Goal: Navigation & Orientation: Find specific page/section

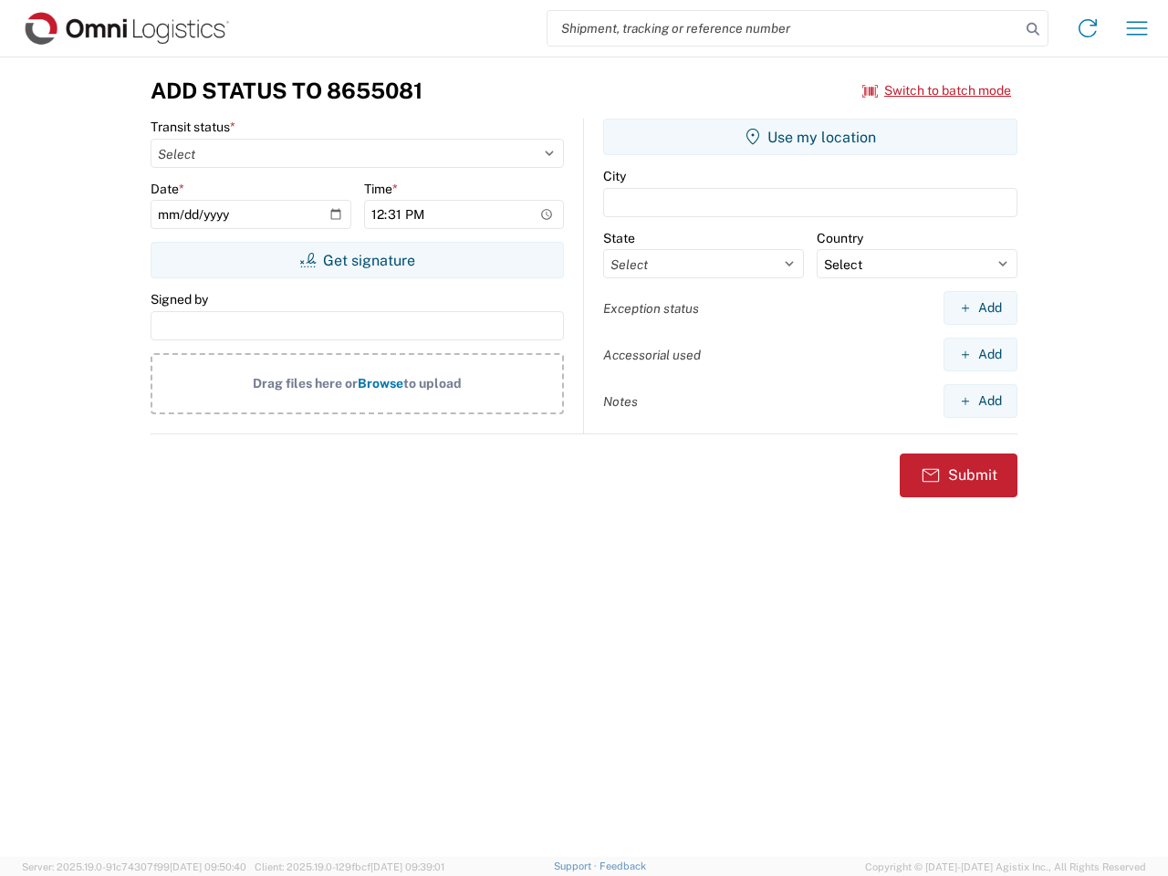
click at [784, 28] on input "search" at bounding box center [783, 28] width 473 height 35
click at [1033, 29] on icon at bounding box center [1033, 29] width 26 height 26
click at [1088, 28] on icon at bounding box center [1087, 28] width 29 height 29
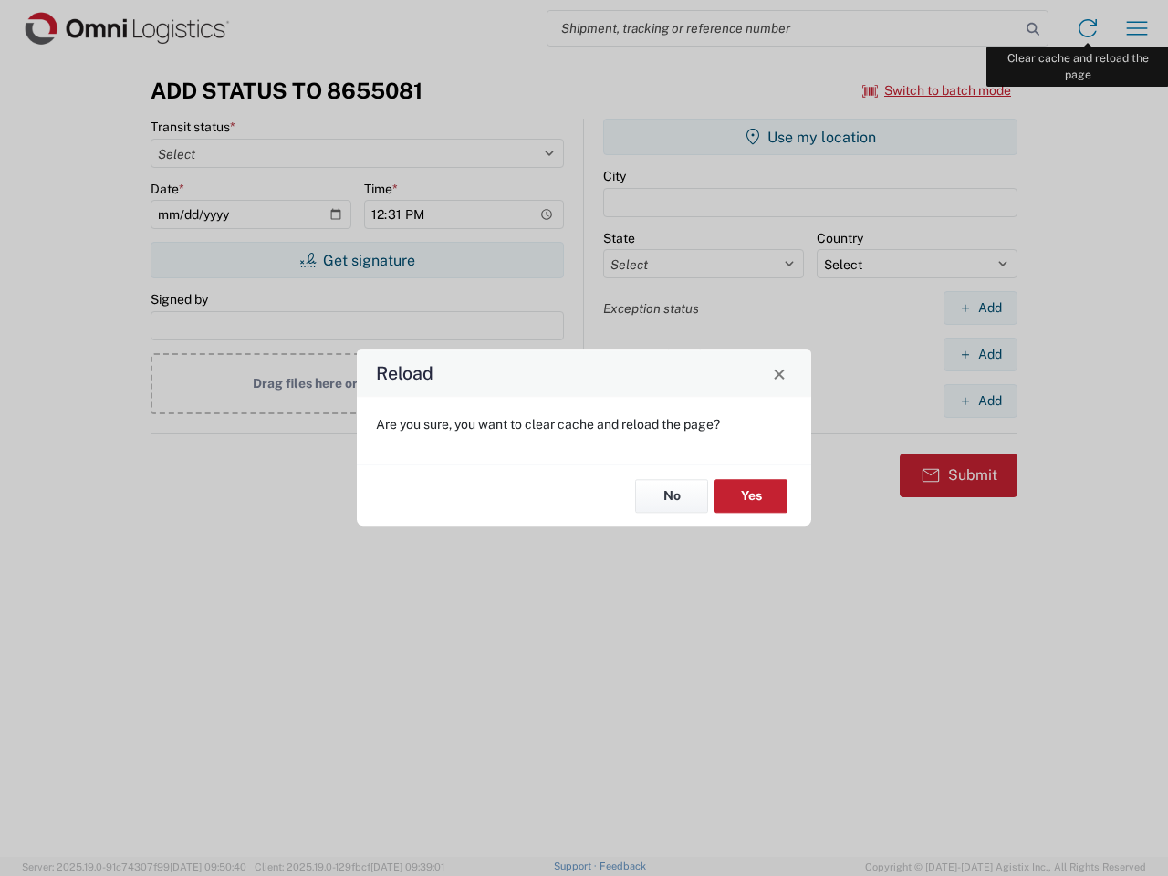
click at [1137, 28] on div "Reload Are you sure, you want to clear cache and reload the page? No Yes" at bounding box center [584, 438] width 1168 height 876
click at [937, 90] on div "Reload Are you sure, you want to clear cache and reload the page? No Yes" at bounding box center [584, 438] width 1168 height 876
click at [357, 260] on div "Reload Are you sure, you want to clear cache and reload the page? No Yes" at bounding box center [584, 438] width 1168 height 876
click at [810, 137] on div "Reload Are you sure, you want to clear cache and reload the page? No Yes" at bounding box center [584, 438] width 1168 height 876
click at [980, 308] on div "Reload Are you sure, you want to clear cache and reload the page? No Yes" at bounding box center [584, 438] width 1168 height 876
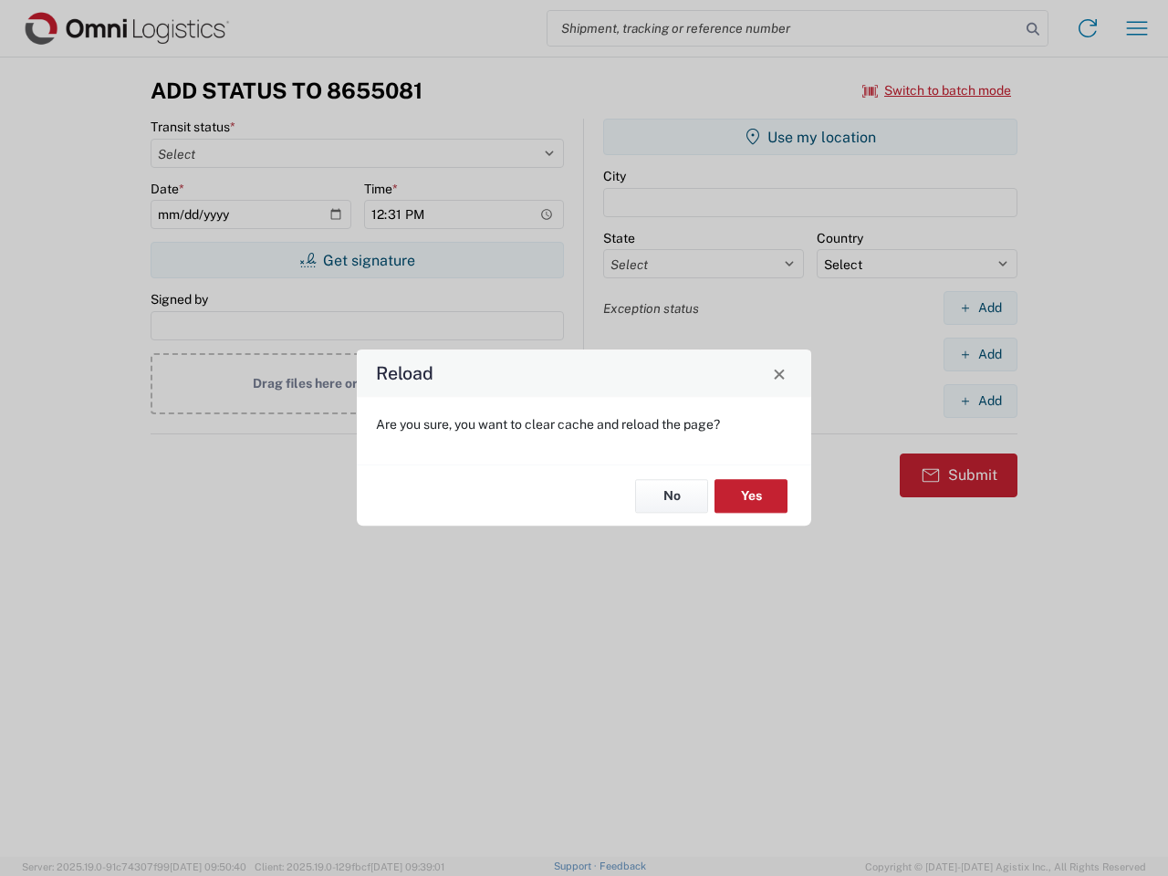
click at [980, 354] on div "Reload Are you sure, you want to clear cache and reload the page? No Yes" at bounding box center [584, 438] width 1168 height 876
click at [980, 401] on div "Reload Are you sure, you want to clear cache and reload the page? No Yes" at bounding box center [584, 438] width 1168 height 876
